Goal: Task Accomplishment & Management: Use online tool/utility

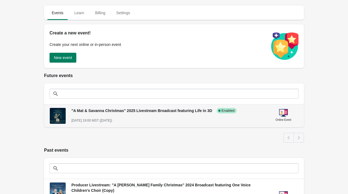
click at [78, 111] on span ""A Mat & Savanna Christmas" 2025 Livestream Broadcast featuring Life in 3D" at bounding box center [141, 111] width 141 height 4
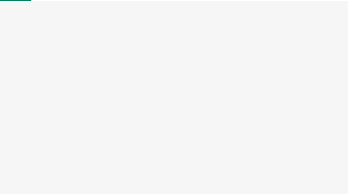
select select "US"
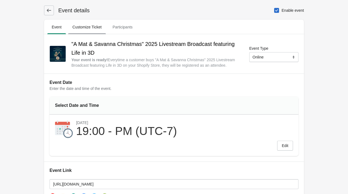
click at [87, 26] on span "Customize Ticket" at bounding box center [87, 27] width 38 height 10
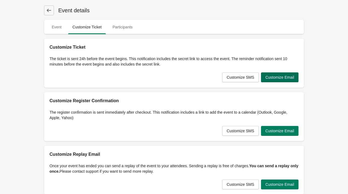
click at [282, 80] on button "Customize Email" at bounding box center [280, 78] width 38 height 10
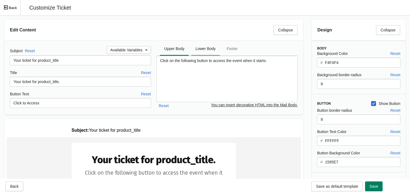
click at [202, 48] on span "Lower Body" at bounding box center [205, 49] width 29 height 10
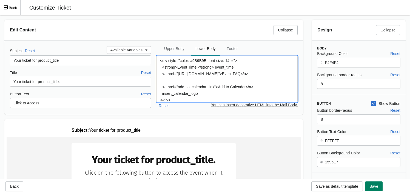
drag, startPoint x: 274, startPoint y: 75, endPoint x: 179, endPoint y: 76, distance: 95.1
click at [179, 76] on textarea "<div style="color: #9B9B9B; font-size: 14px"> <strong>Event Time:</strong> even…" at bounding box center [226, 79] width 141 height 47
paste textarea "› pages › christmas-2025-livestream-concert-faq"
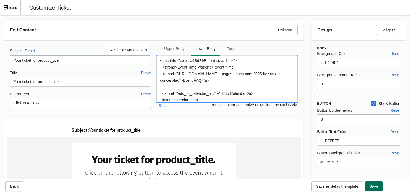
type textarea "<div style="color: #9B9B9B; font-size: 14px"> <strong>Event Time:</strong> even…"
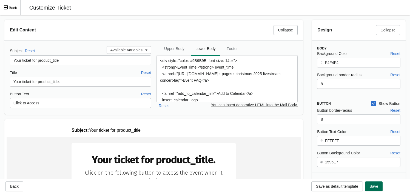
click at [348, 189] on button "Save" at bounding box center [374, 187] width 18 height 10
click at [10, 7] on button "Back" at bounding box center [10, 7] width 21 height 15
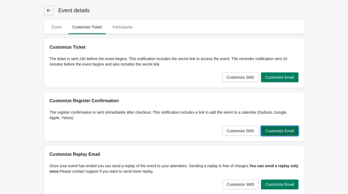
click at [279, 132] on span "Customize Email" at bounding box center [280, 131] width 29 height 4
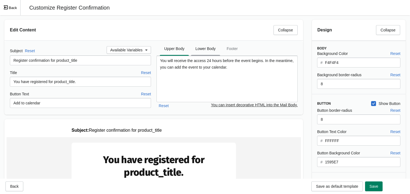
click at [207, 51] on span "Lower Body" at bounding box center [205, 49] width 29 height 10
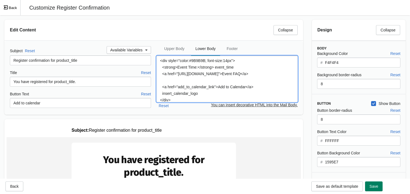
drag, startPoint x: 179, startPoint y: 73, endPoint x: 274, endPoint y: 77, distance: 94.3
click at [274, 77] on textarea "<div style="color:#9B9B9B; font-size:14px"> <strong>Event Time:</strong> event_…" at bounding box center [226, 79] width 141 height 47
paste textarea "› pages › christmas-2025-livestream-concert-faq"
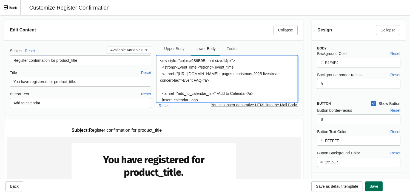
type textarea "<div style="color:#9B9B9B; font-size:14px"> <strong>Event Time:</strong> event_…"
click at [348, 187] on span "Save" at bounding box center [373, 187] width 9 height 4
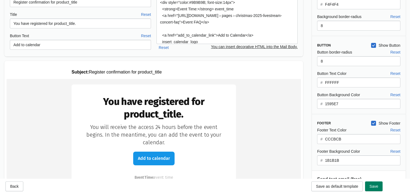
scroll to position [54, 0]
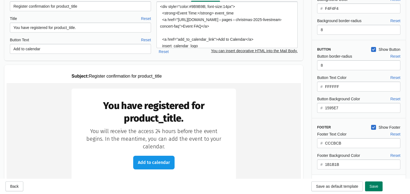
click at [140, 127] on td at bounding box center [153, 126] width 142 height 3
click at [142, 131] on td "You will receive the access 24 hours before the event begins. In the meantime, …" at bounding box center [153, 139] width 142 height 23
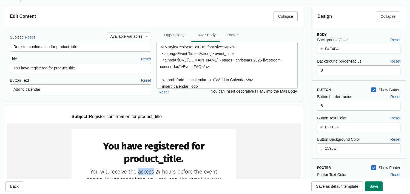
scroll to position [0, 0]
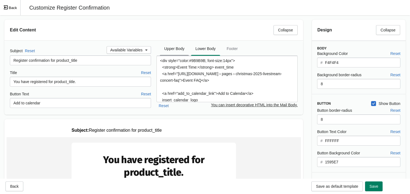
click at [181, 48] on span "Upper Body" at bounding box center [174, 49] width 29 height 10
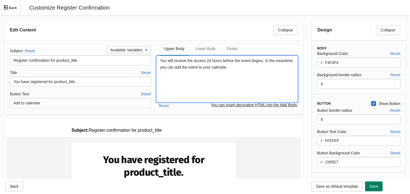
drag, startPoint x: 188, startPoint y: 61, endPoint x: 207, endPoint y: 62, distance: 18.9
click at [207, 62] on textarea "You will receive the access 24 hours before the event begins. In the meantime, …" at bounding box center [226, 79] width 141 height 47
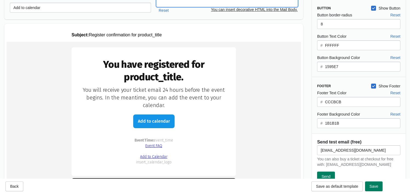
scroll to position [98, 0]
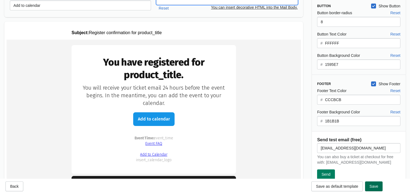
type textarea "You will receive your ticket email 24 hours before the event begins. In the mea…"
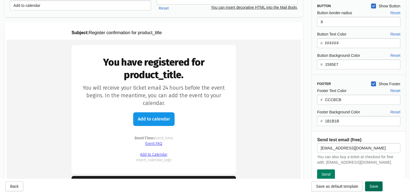
click at [348, 187] on span "Save" at bounding box center [373, 187] width 9 height 4
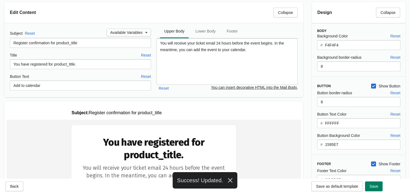
scroll to position [0, 0]
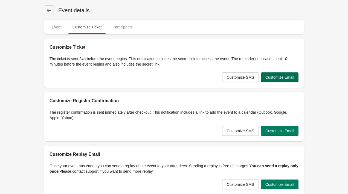
click at [279, 78] on span "Customize Email" at bounding box center [280, 77] width 29 height 4
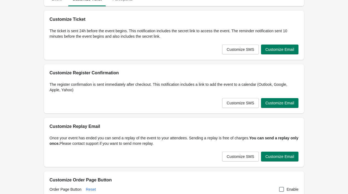
scroll to position [34, 0]
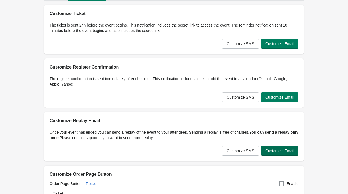
click at [295, 154] on button "Customize Email" at bounding box center [280, 151] width 38 height 10
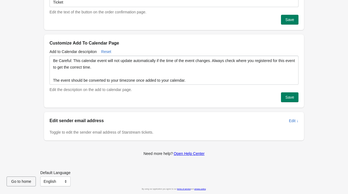
scroll to position [0, 0]
